Goal: Transaction & Acquisition: Purchase product/service

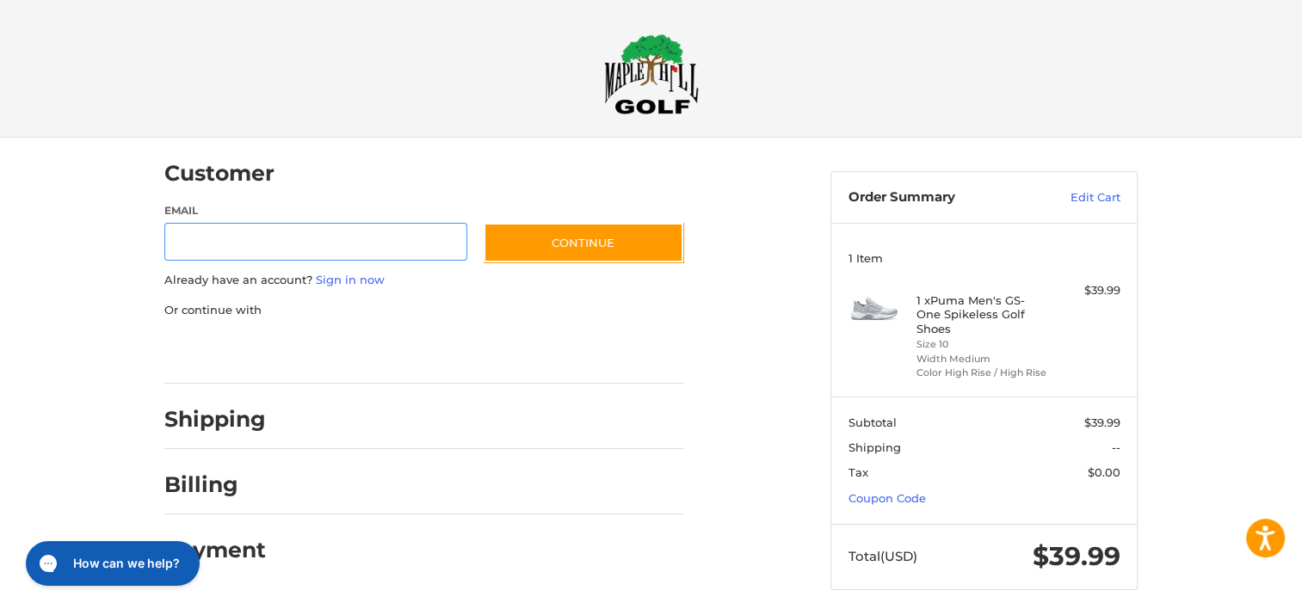
scroll to position [13, 0]
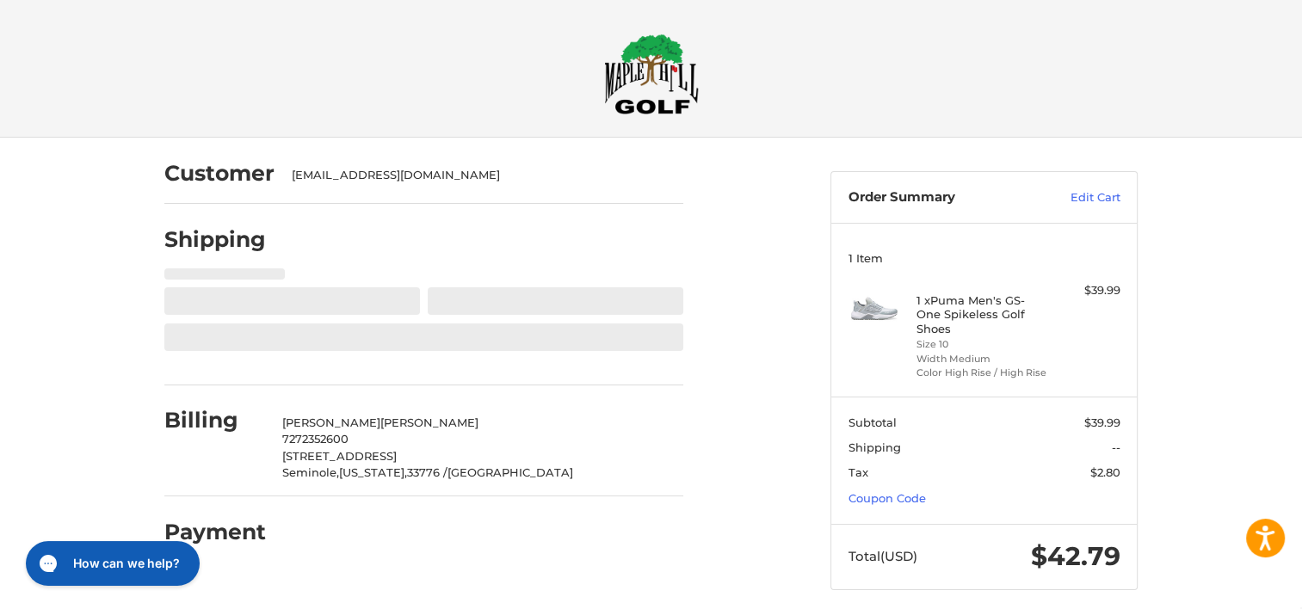
scroll to position [13, 0]
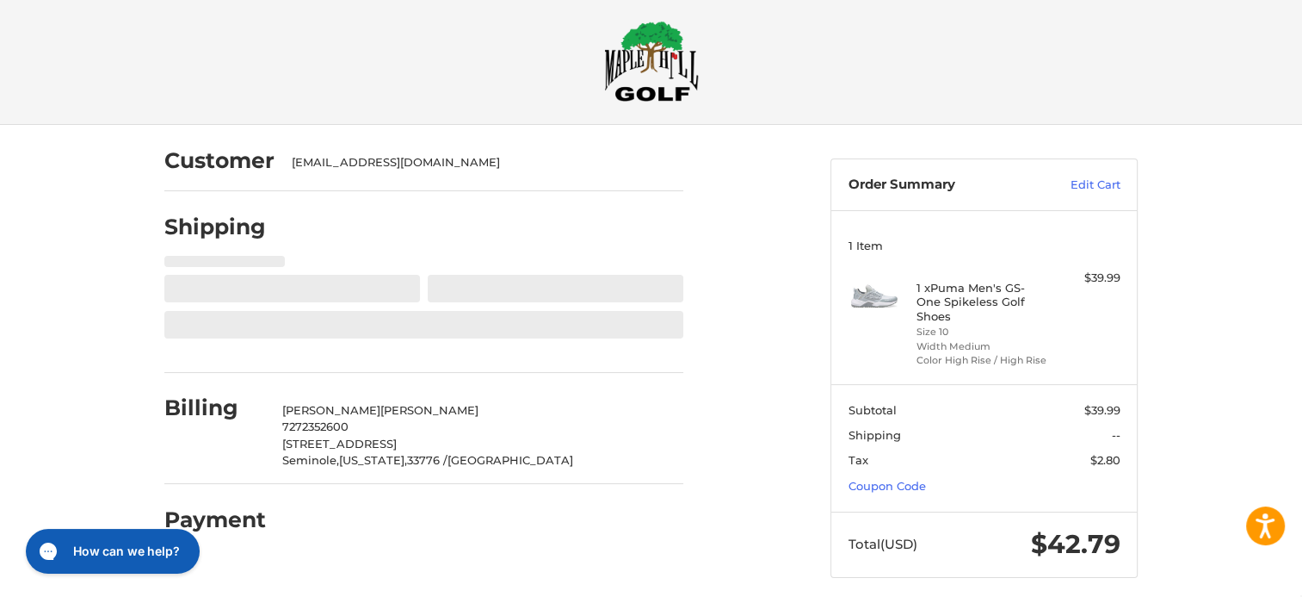
select select "**"
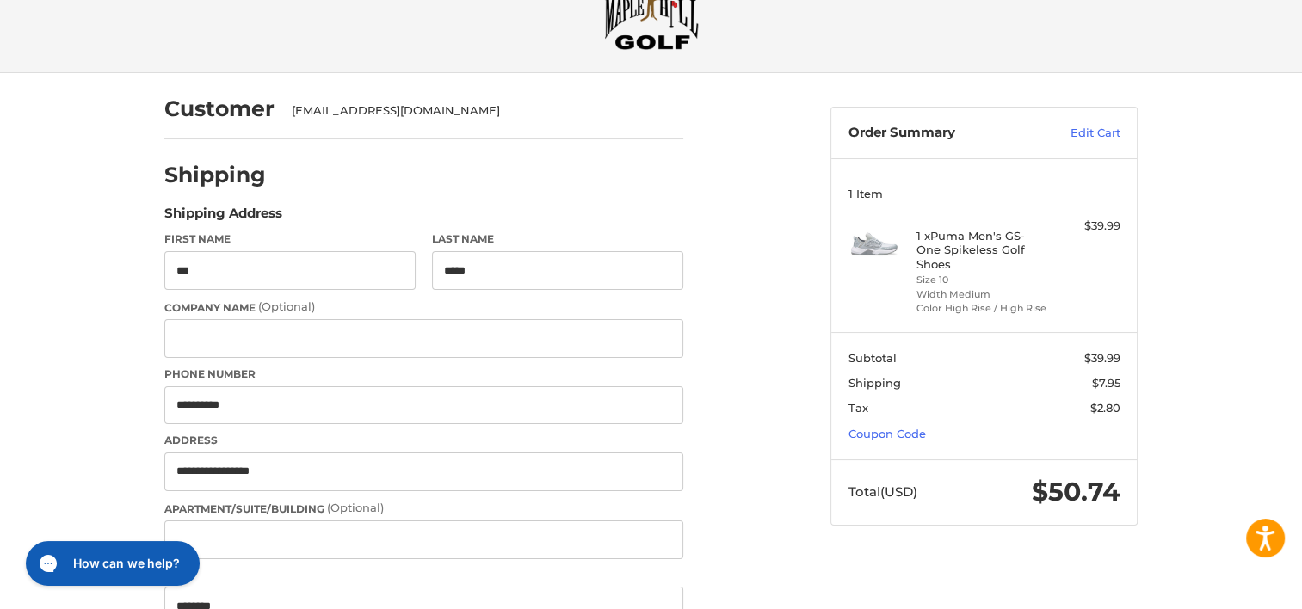
scroll to position [0, 0]
